Goal: Obtain resource: Obtain resource

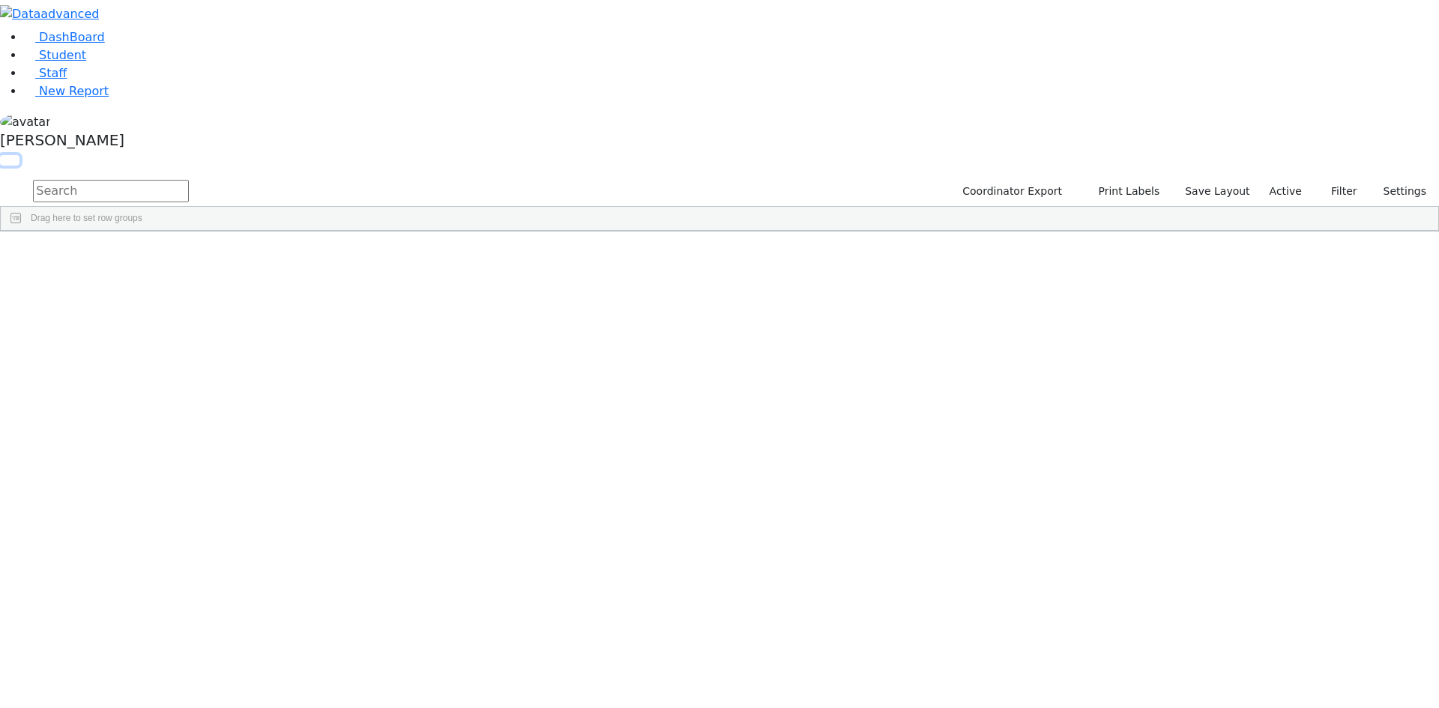
click at [19, 155] on button "button" at bounding box center [9, 160] width 19 height 10
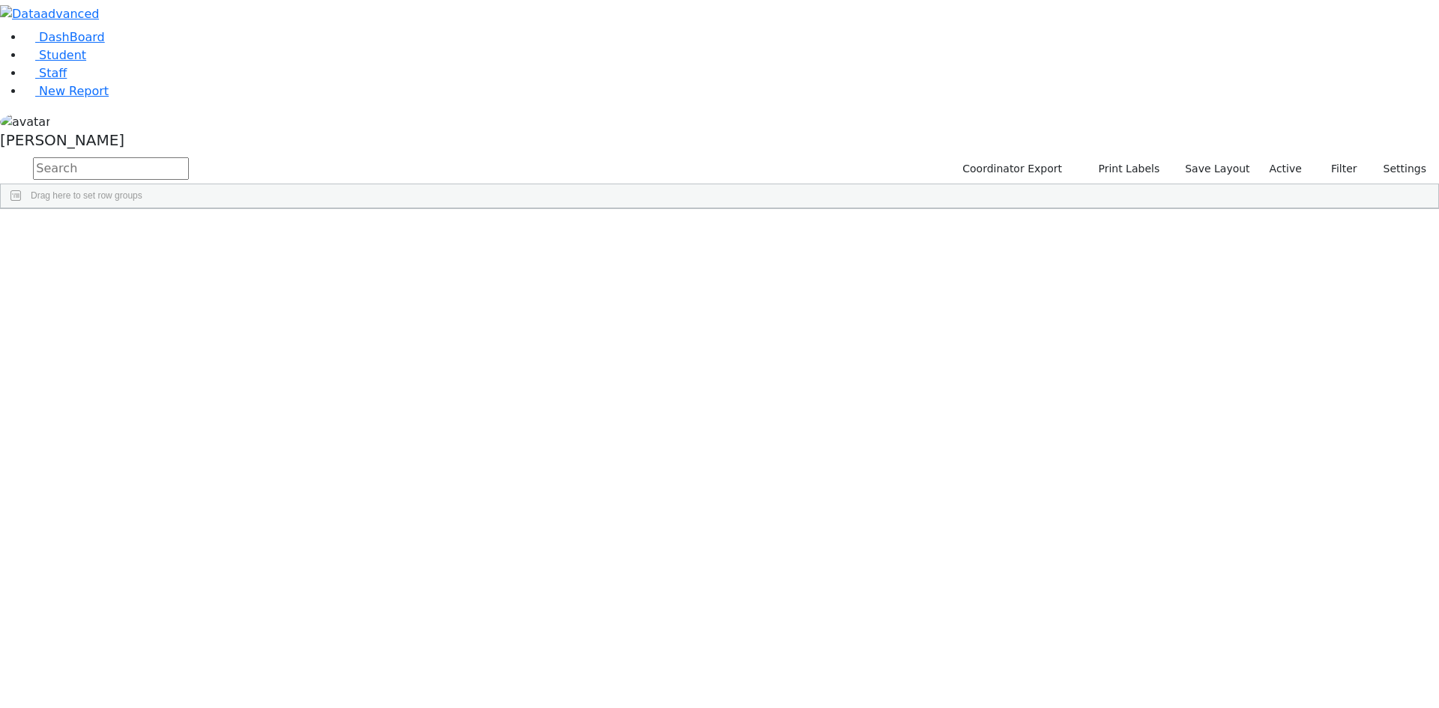
click at [1221, 214] on span at bounding box center [1215, 220] width 12 height 12
click at [1138, 217] on span "filter" at bounding box center [1132, 223] width 12 height 12
click at [1101, 304] on input "checkbox" at bounding box center [1095, 308] width 12 height 12
click at [1101, 360] on input "checkbox" at bounding box center [1095, 359] width 12 height 12
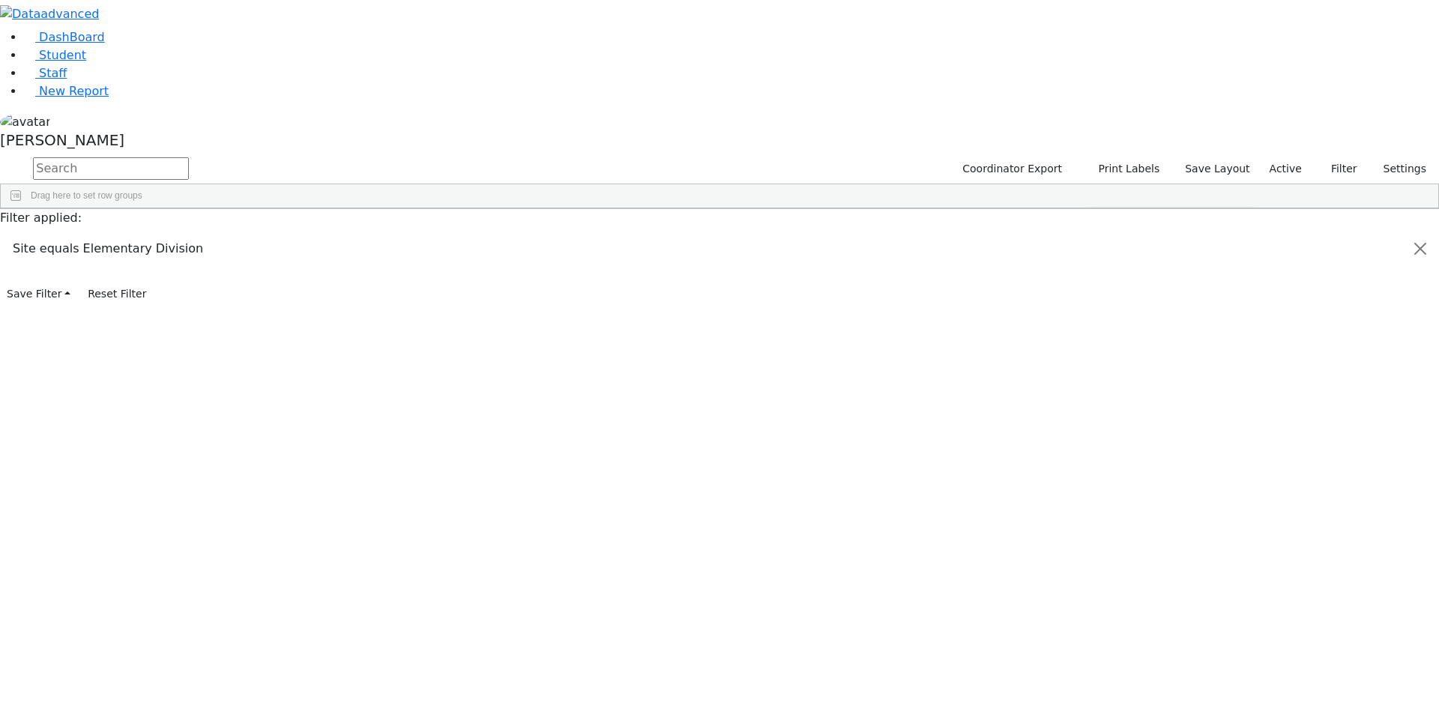
scroll to position [150, 0]
click at [1101, 353] on input "checkbox" at bounding box center [1095, 356] width 12 height 12
click at [1101, 374] on input "checkbox" at bounding box center [1095, 374] width 12 height 12
click at [1101, 391] on input "checkbox" at bounding box center [1095, 392] width 12 height 12
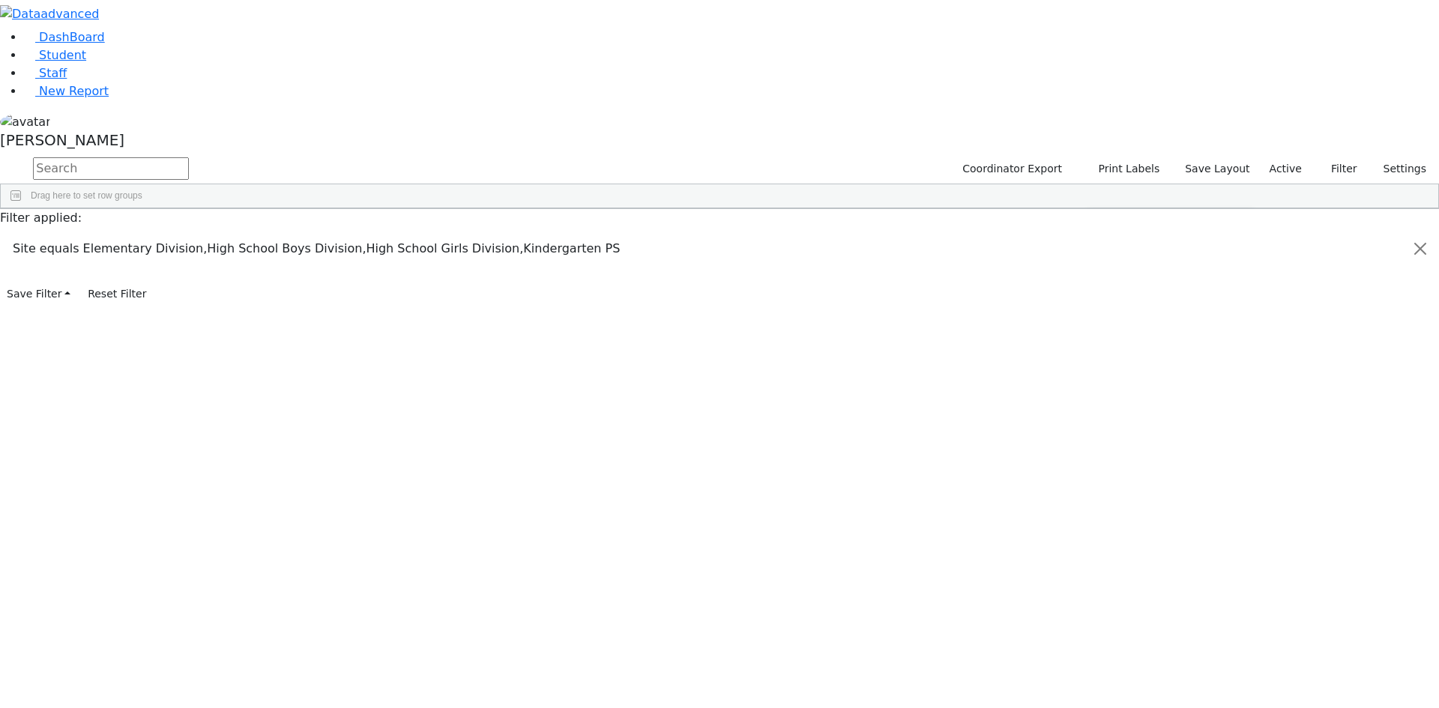
click at [1101, 349] on input "checkbox" at bounding box center [1095, 350] width 12 height 12
drag, startPoint x: 1302, startPoint y: 74, endPoint x: 1349, endPoint y: 0, distance: 87.9
click at [0, 0] on div "Students 187 A 24 K 24 W 24 A 24 K 24 W 24 A" at bounding box center [0, 0] width 0 height 0
click at [528, 241] on div "[DATE]" at bounding box center [440, 243] width 175 height 21
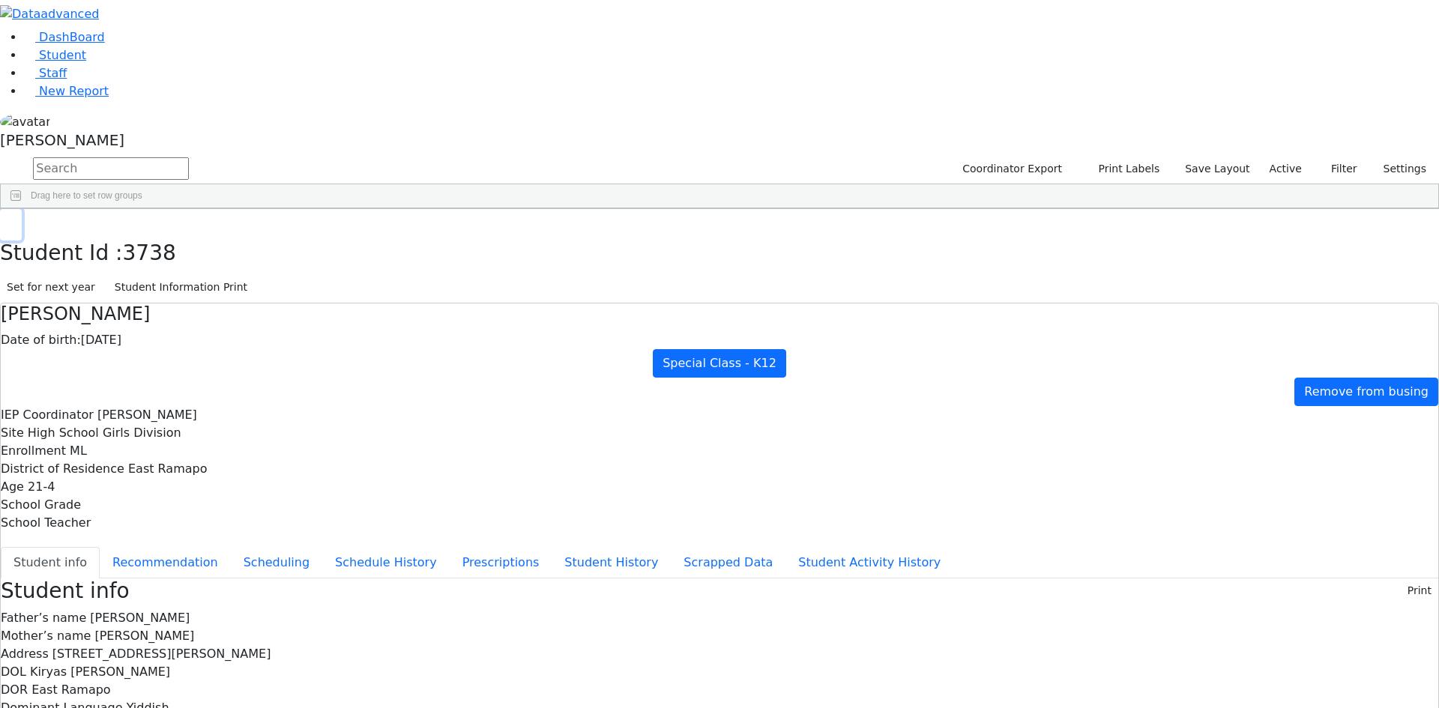
click at [15, 220] on icon "button" at bounding box center [11, 224] width 8 height 9
click at [528, 237] on div "[DATE]" at bounding box center [440, 243] width 175 height 21
click at [895, 408] on span "Print" at bounding box center [843, 410] width 103 height 21
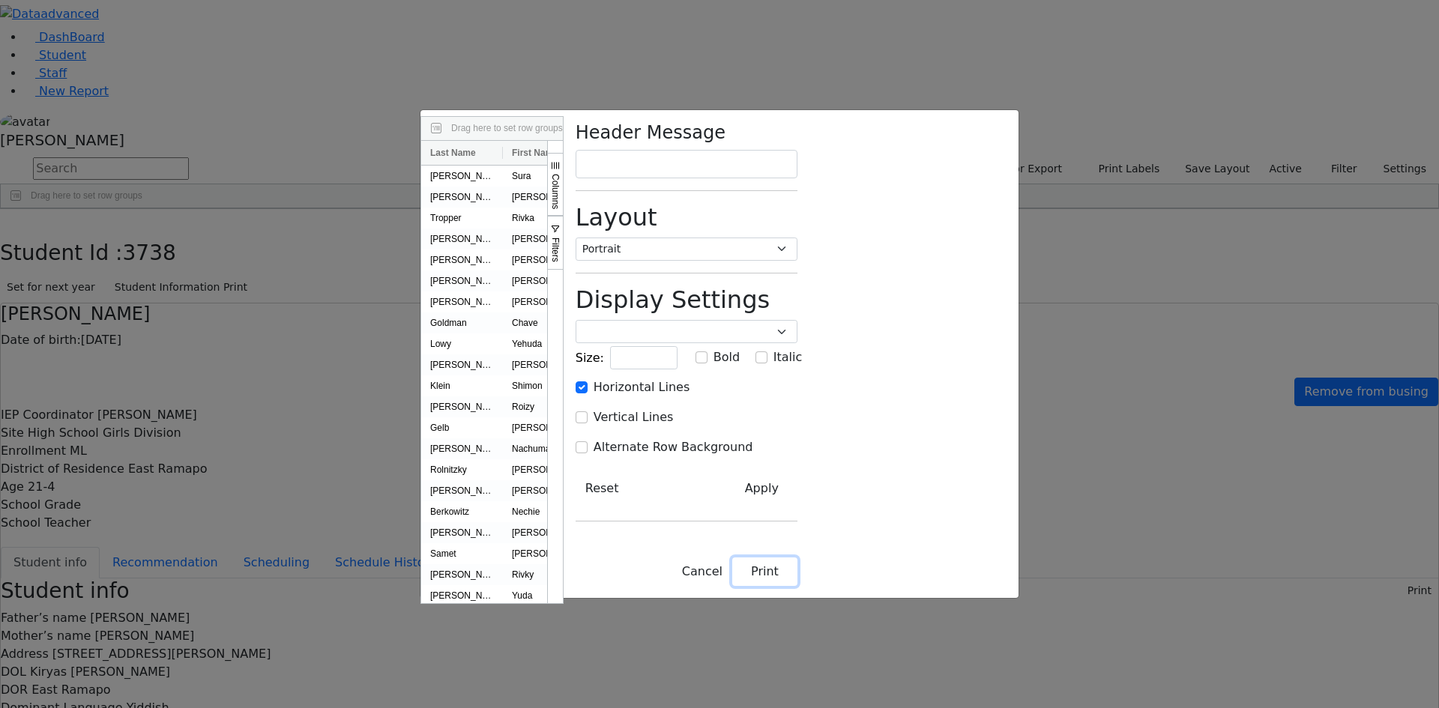
click at [797, 586] on button "Print" at bounding box center [764, 572] width 65 height 28
click at [732, 586] on button "Cancel" at bounding box center [702, 572] width 60 height 28
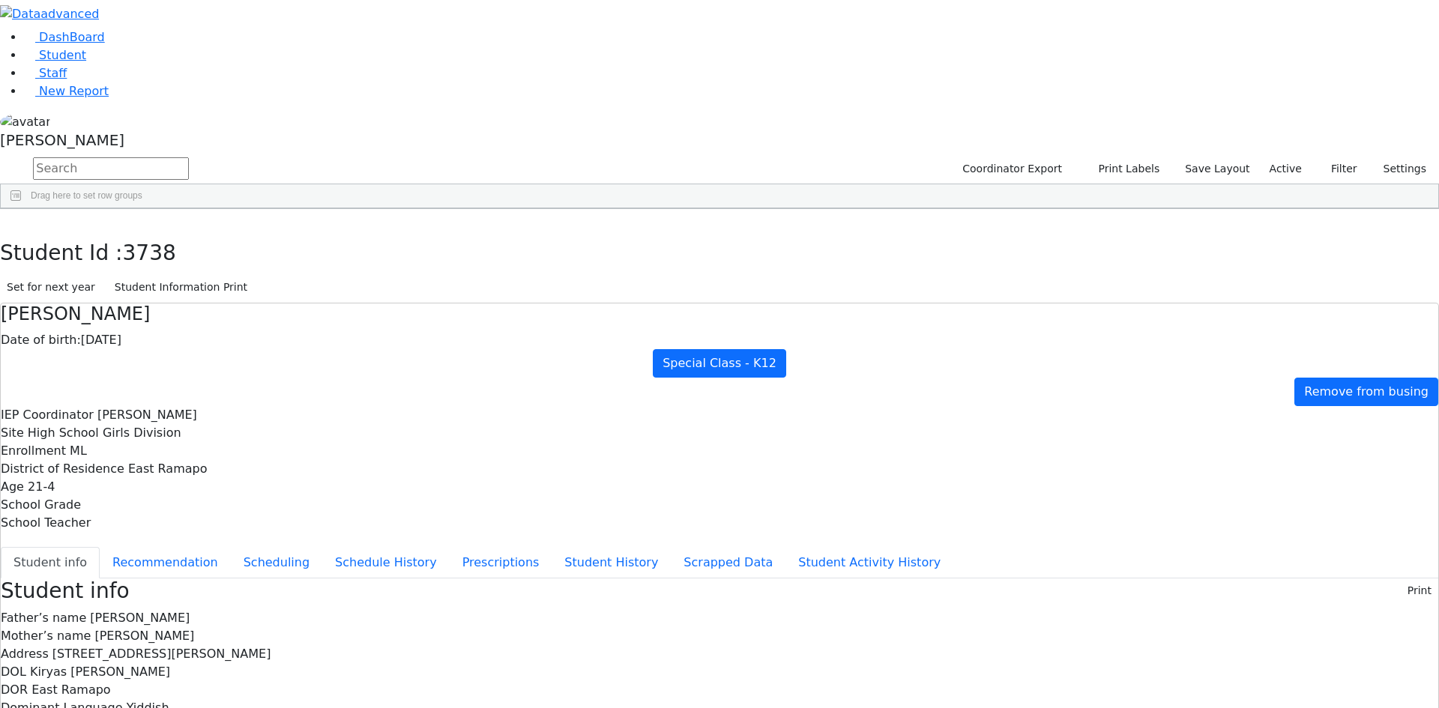
click at [0, 0] on div "Students 187 A 24 K 24 W 24 A 24 K 24 W 24 A" at bounding box center [0, 0] width 0 height 0
click at [876, 396] on span "Print" at bounding box center [824, 398] width 103 height 21
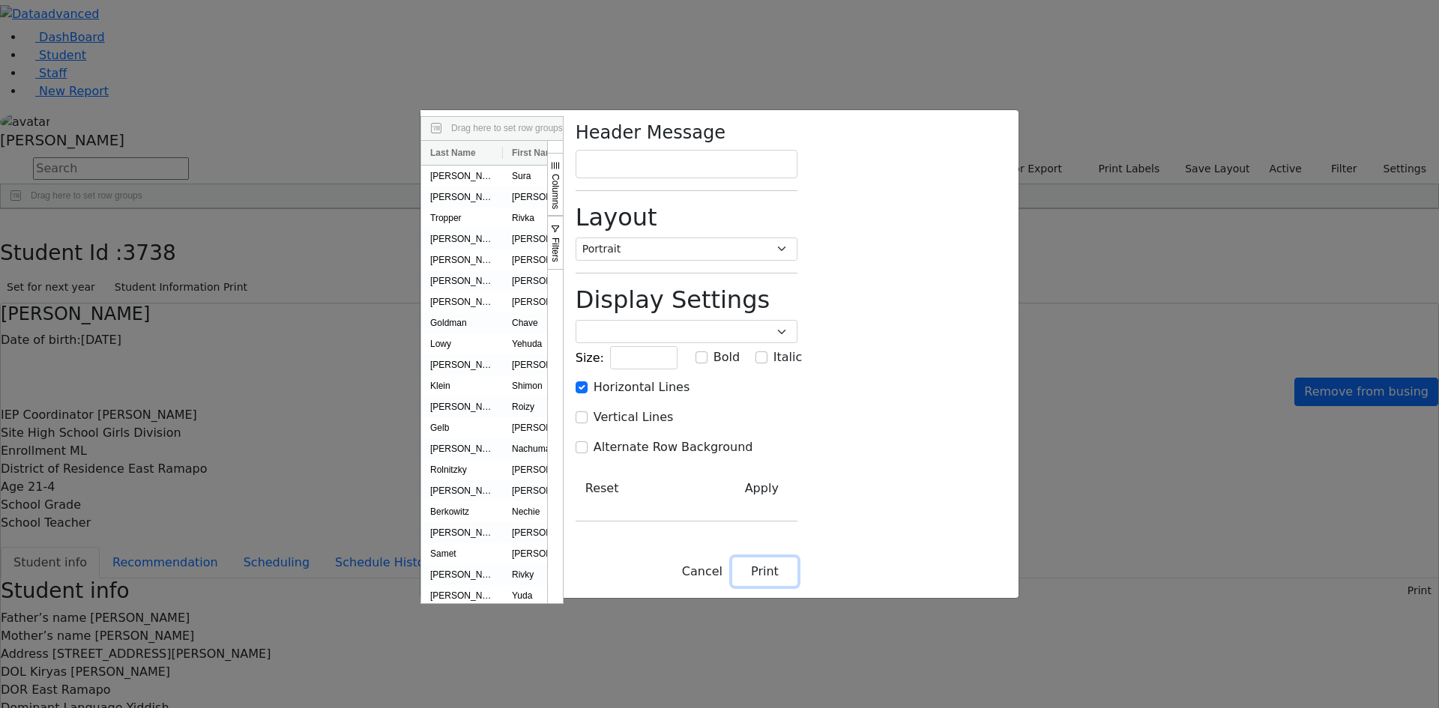
click at [797, 586] on button "Print" at bounding box center [764, 572] width 65 height 28
click at [732, 586] on button "Cancel" at bounding box center [702, 572] width 60 height 28
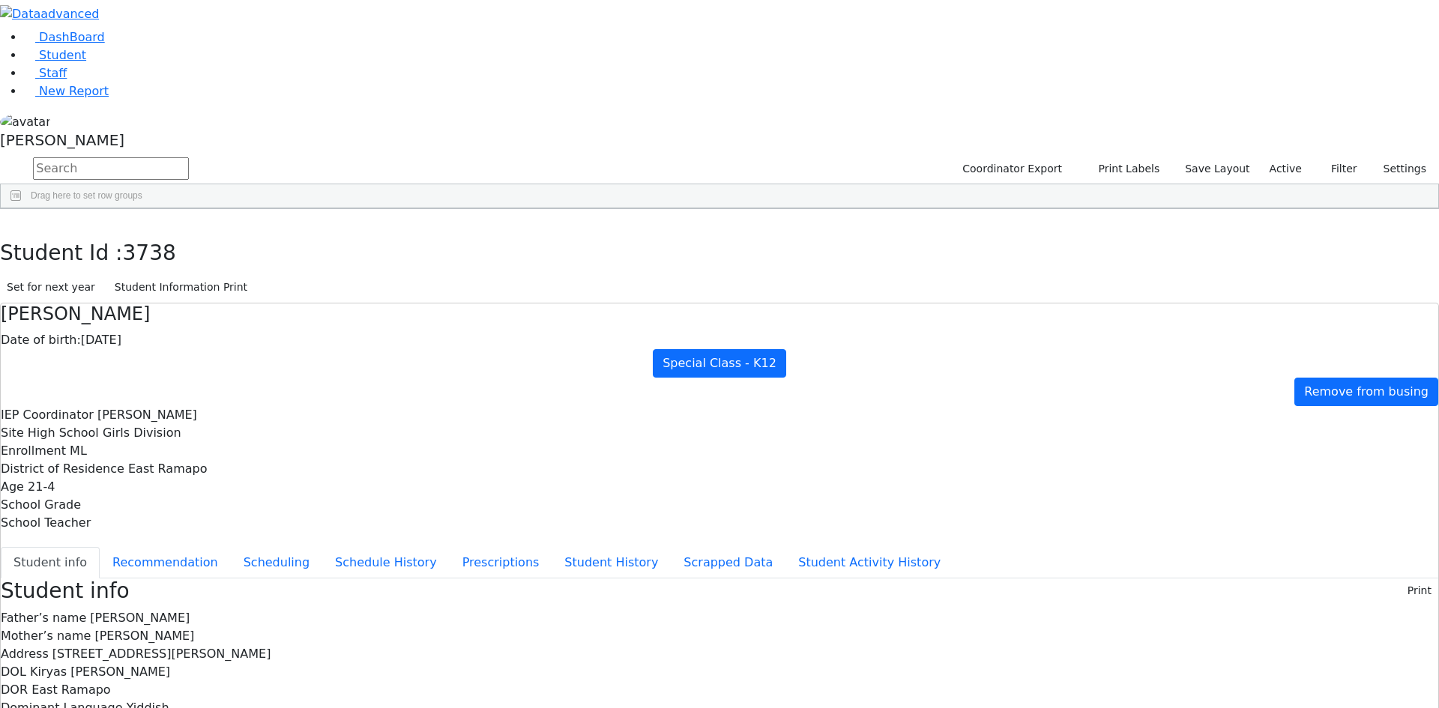
click at [979, 399] on span "Print" at bounding box center [928, 402] width 103 height 21
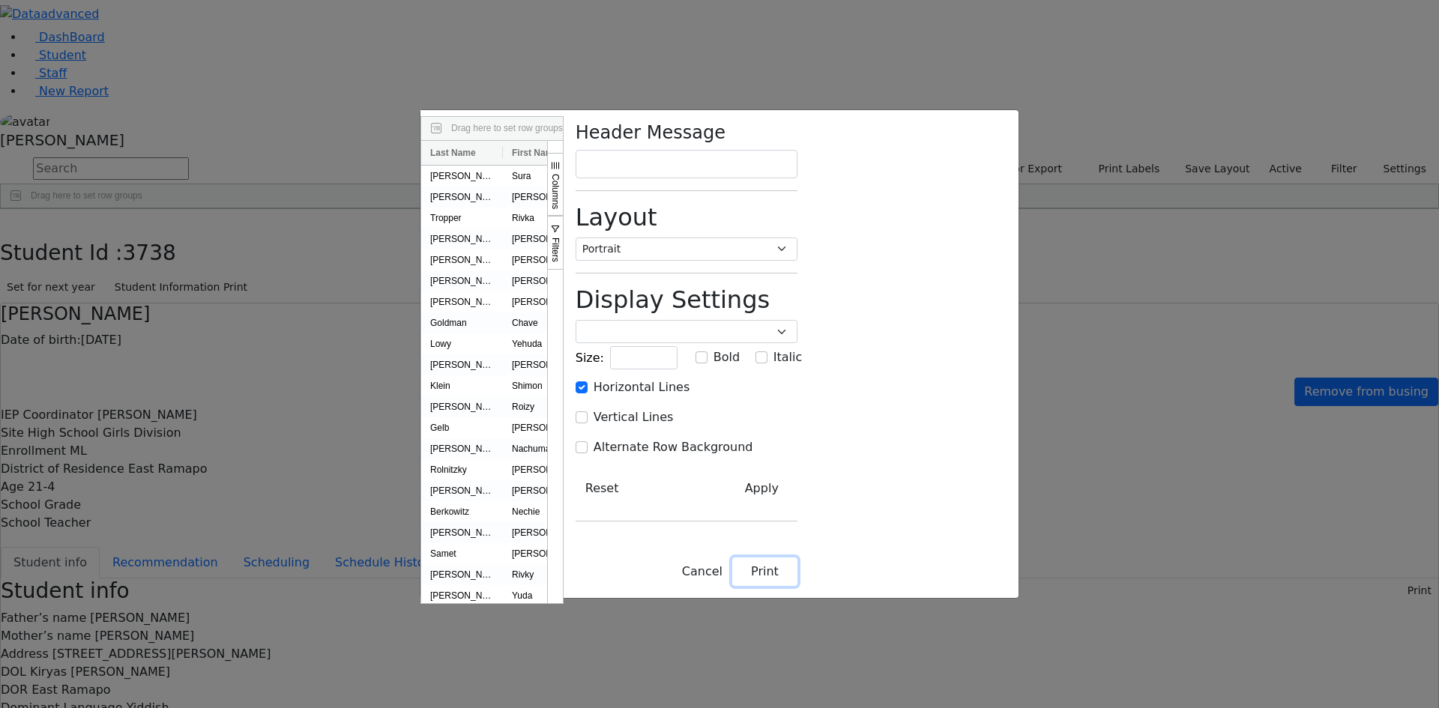
click at [797, 586] on button "Print" at bounding box center [764, 572] width 65 height 28
click at [797, 320] on select "Poppins Courier New Lucida Console Monaco [PERSON_NAME]" at bounding box center [687, 331] width 222 height 23
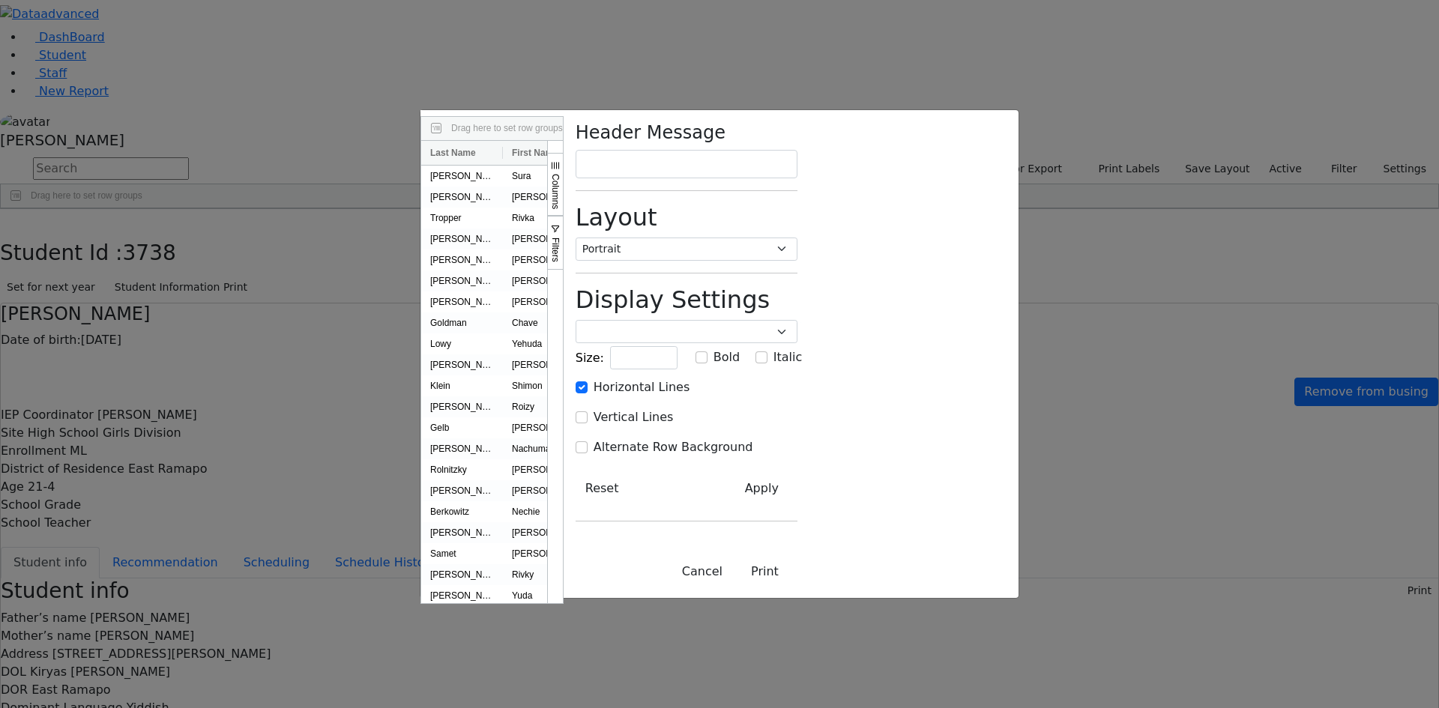
click at [809, 437] on div "Header Message Layout Portrait Landscape Display Settings Poppins Courier New L…" at bounding box center [687, 354] width 246 height 489
click at [588, 411] on input "Vertical Lines" at bounding box center [582, 417] width 12 height 12
checkbox input "true"
click at [588, 381] on input "Horizontal Lines" at bounding box center [582, 387] width 12 height 12
click at [797, 586] on button "Print" at bounding box center [764, 572] width 65 height 28
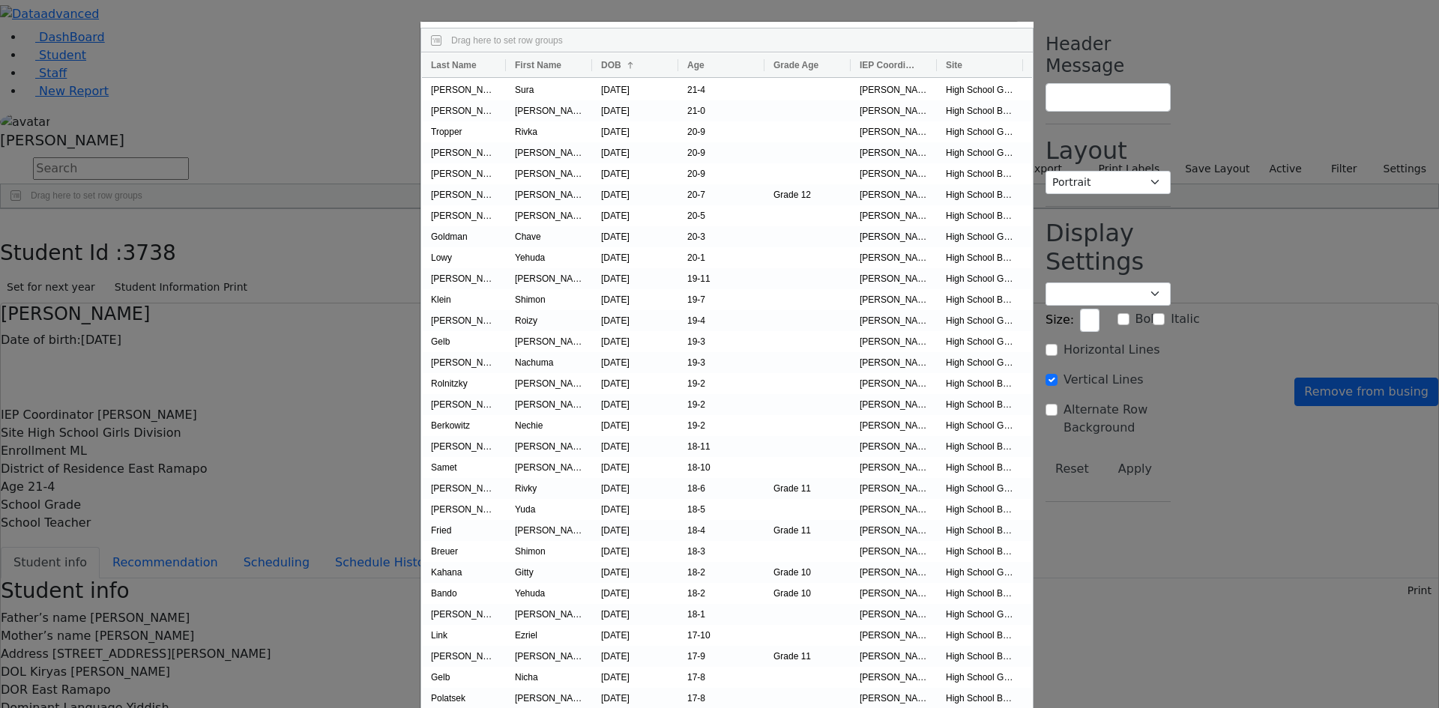
checkbox input "true"
checkbox input "false"
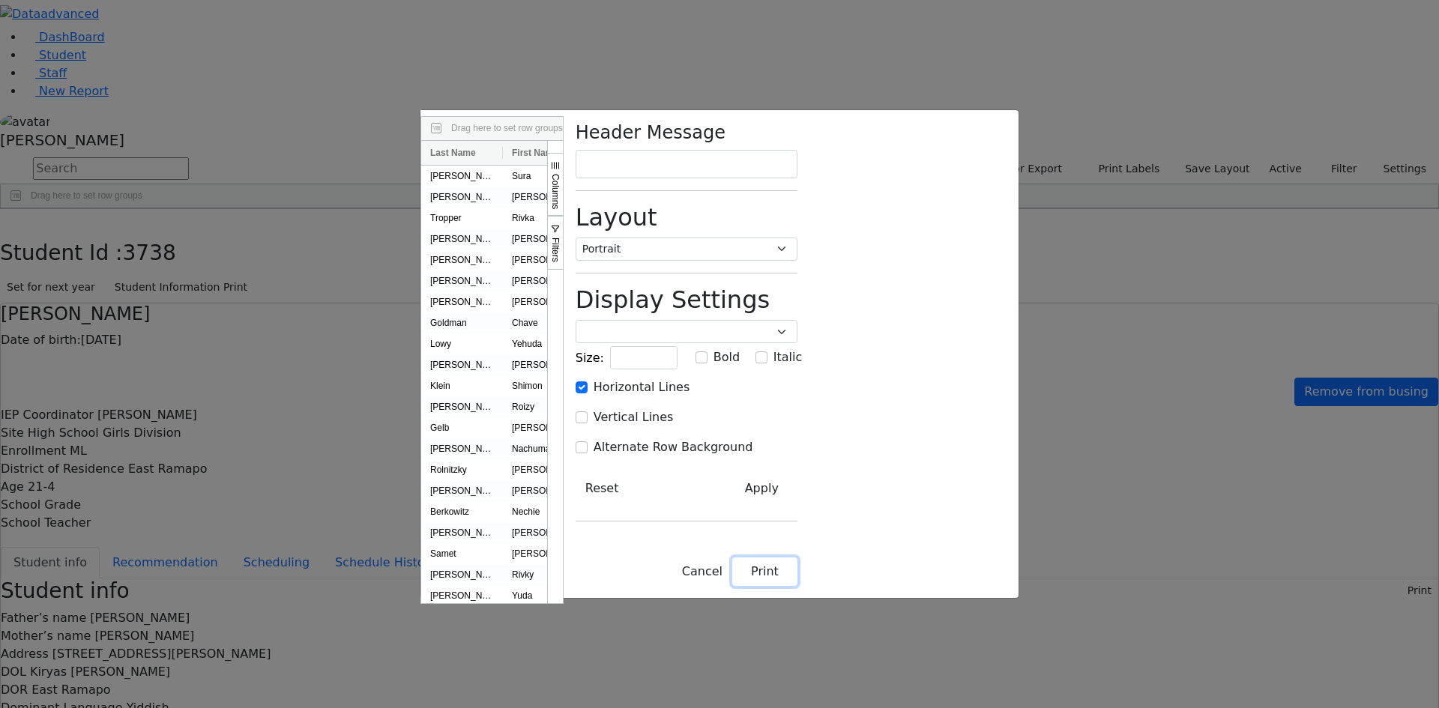
click at [797, 586] on button "Print" at bounding box center [764, 572] width 65 height 28
click at [732, 586] on button "Cancel" at bounding box center [702, 572] width 60 height 28
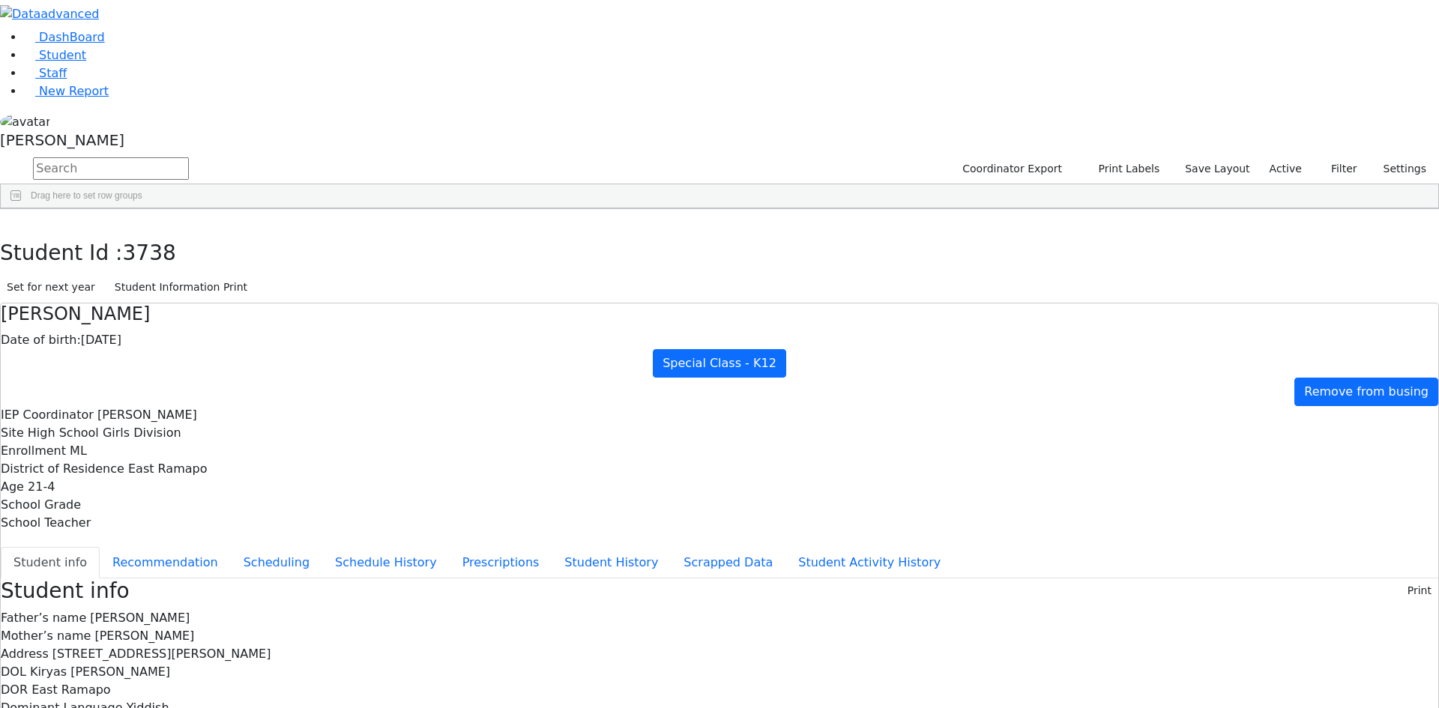
click at [149, 155] on div "[PERSON_NAME]" at bounding box center [719, 133] width 1439 height 43
click at [181, 119] on link "Sign Out" at bounding box center [211, 107] width 118 height 24
